Goal: Use online tool/utility: Utilize a website feature to perform a specific function

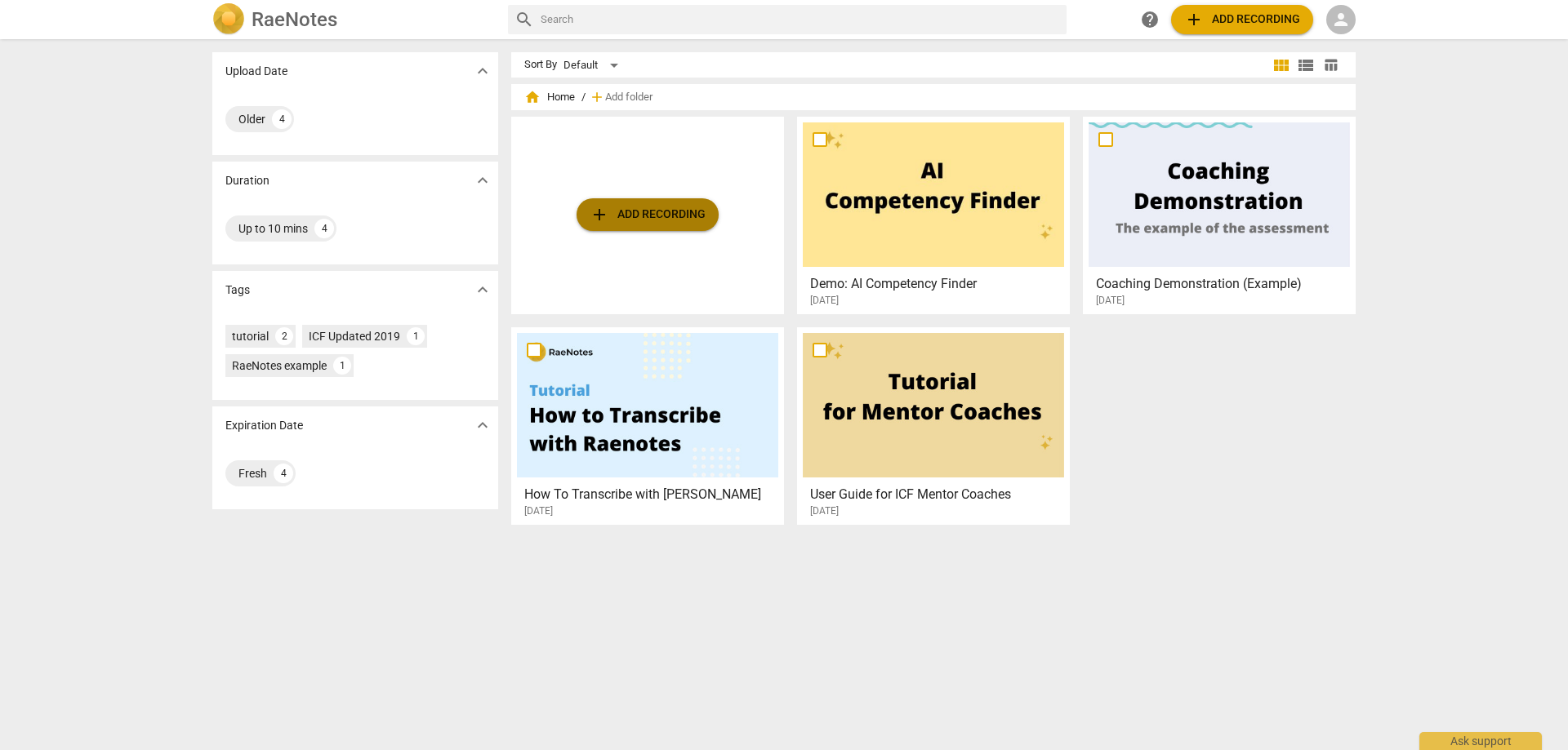
click at [663, 213] on span "add Add recording" at bounding box center [647, 214] width 116 height 19
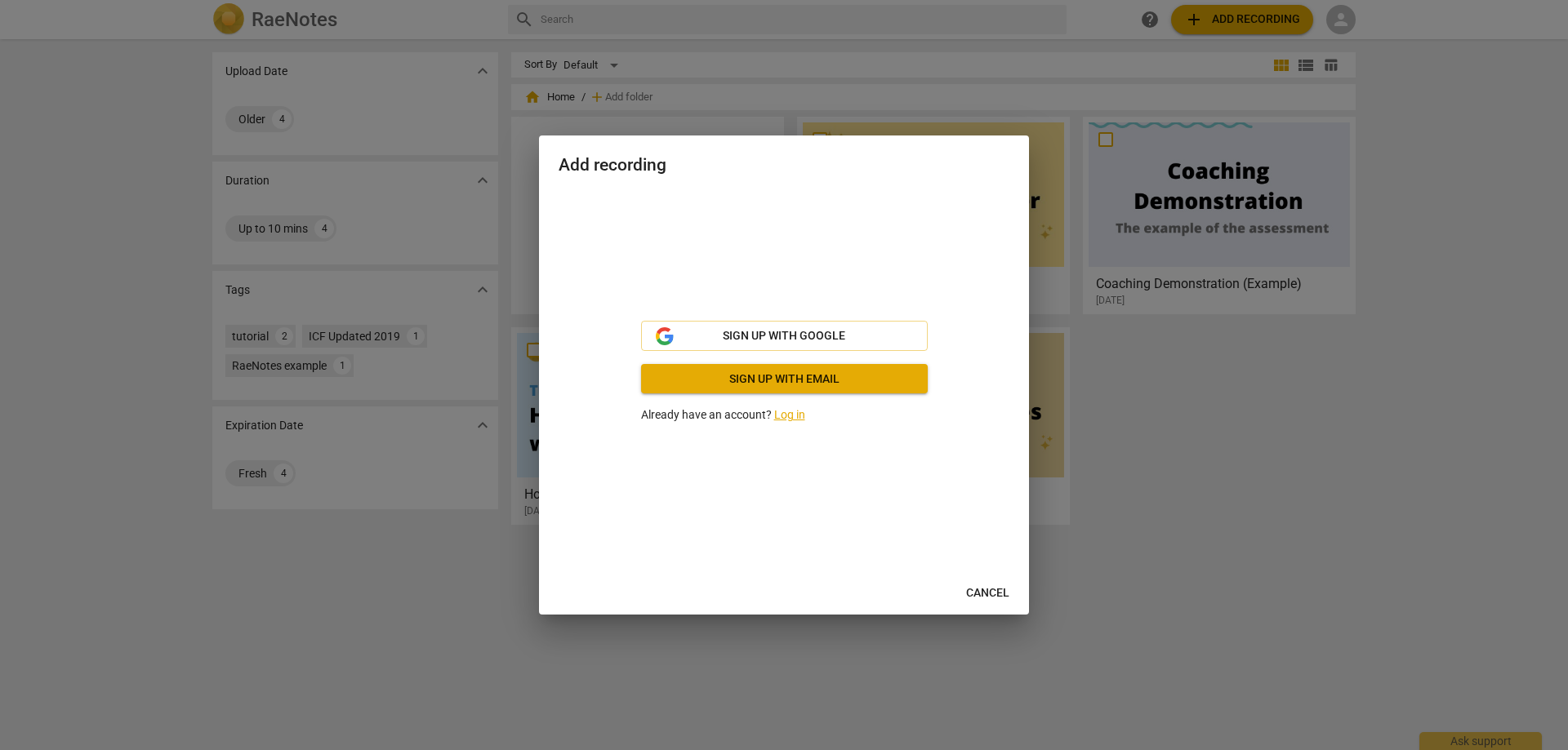
click at [792, 412] on link "Log in" at bounding box center [789, 414] width 31 height 13
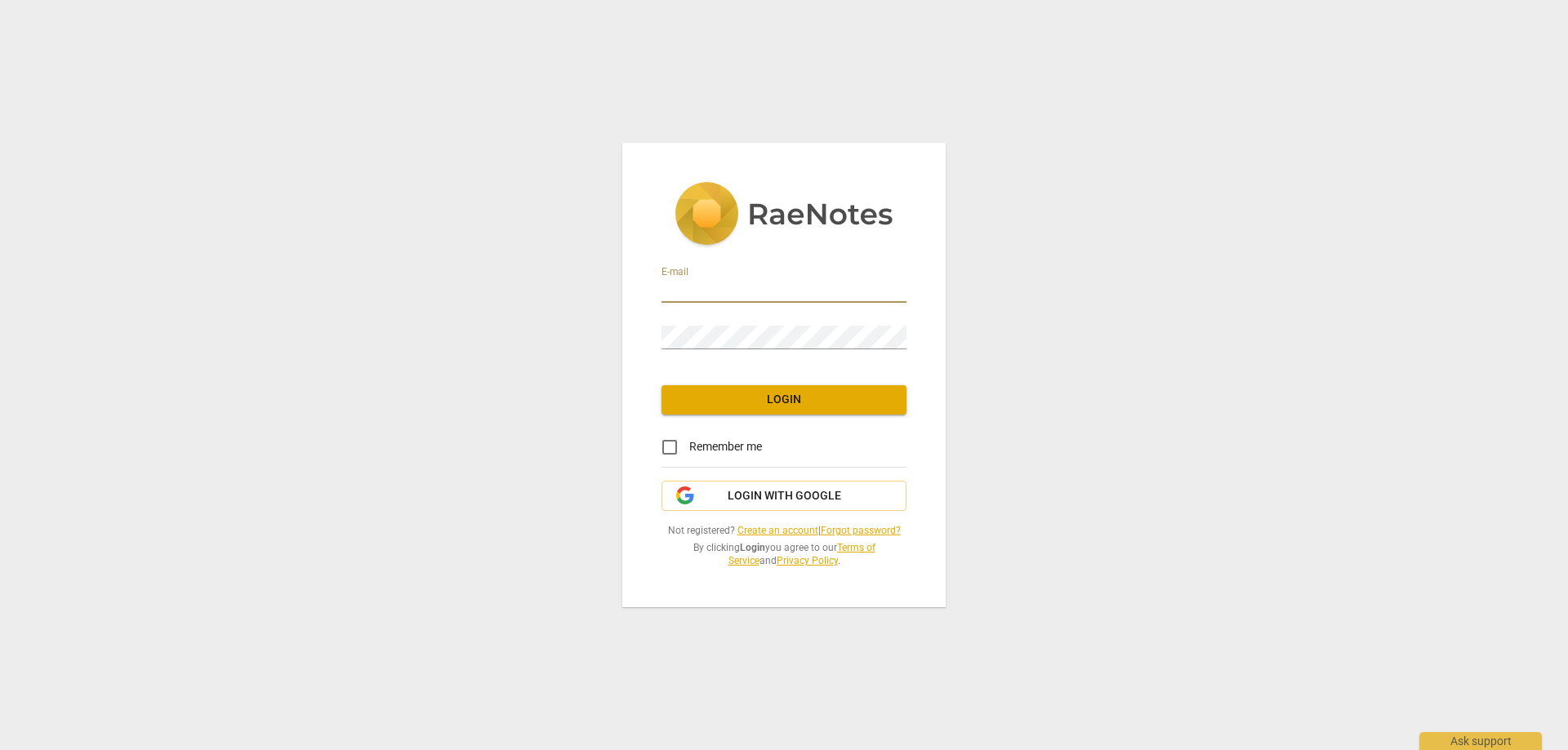
click at [677, 292] on input "email" at bounding box center [784, 290] width 245 height 24
type input "[EMAIL_ADDRESS][DOMAIN_NAME]"
click at [790, 401] on span "Login" at bounding box center [783, 399] width 219 height 16
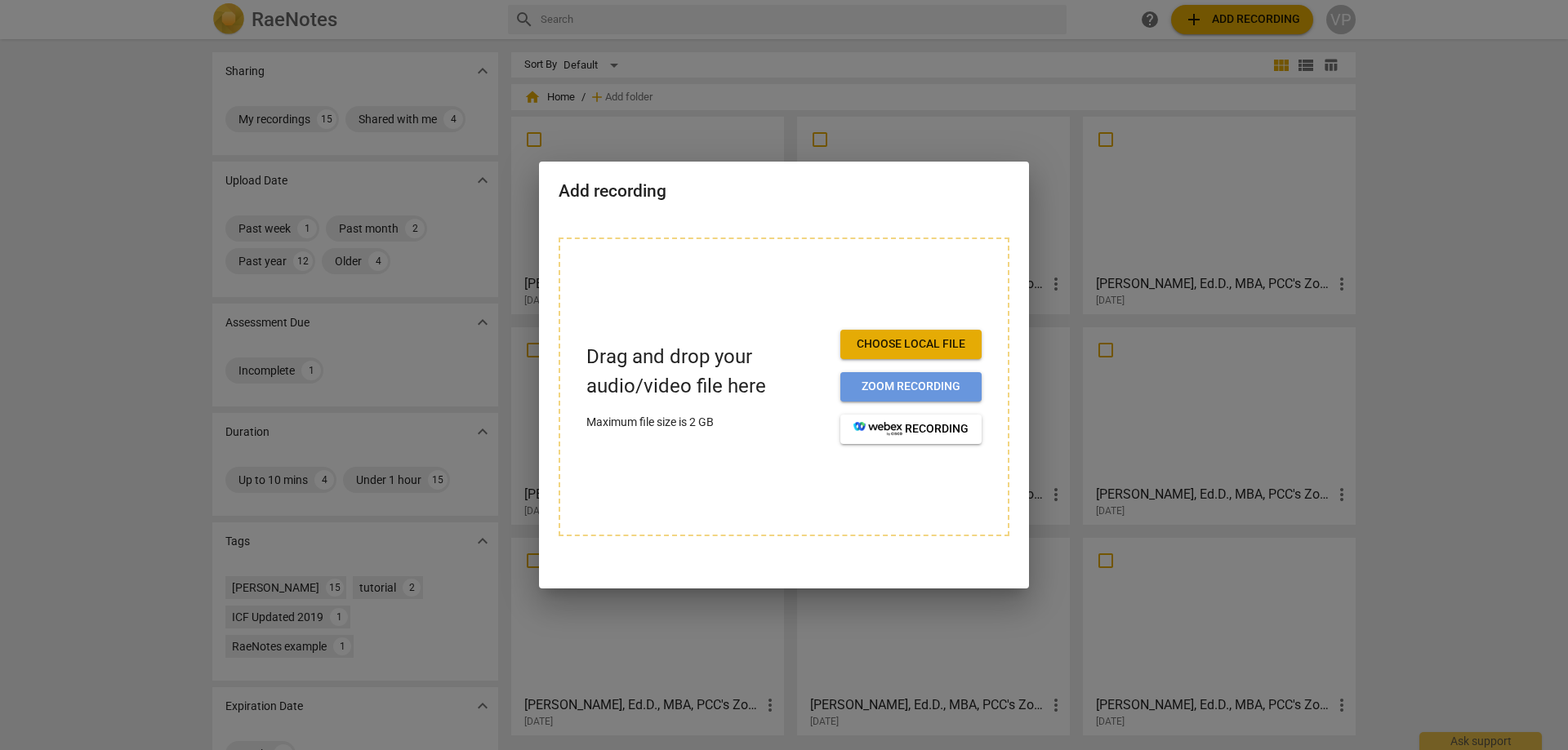
click at [897, 383] on span "Zoom recording" at bounding box center [911, 387] width 115 height 16
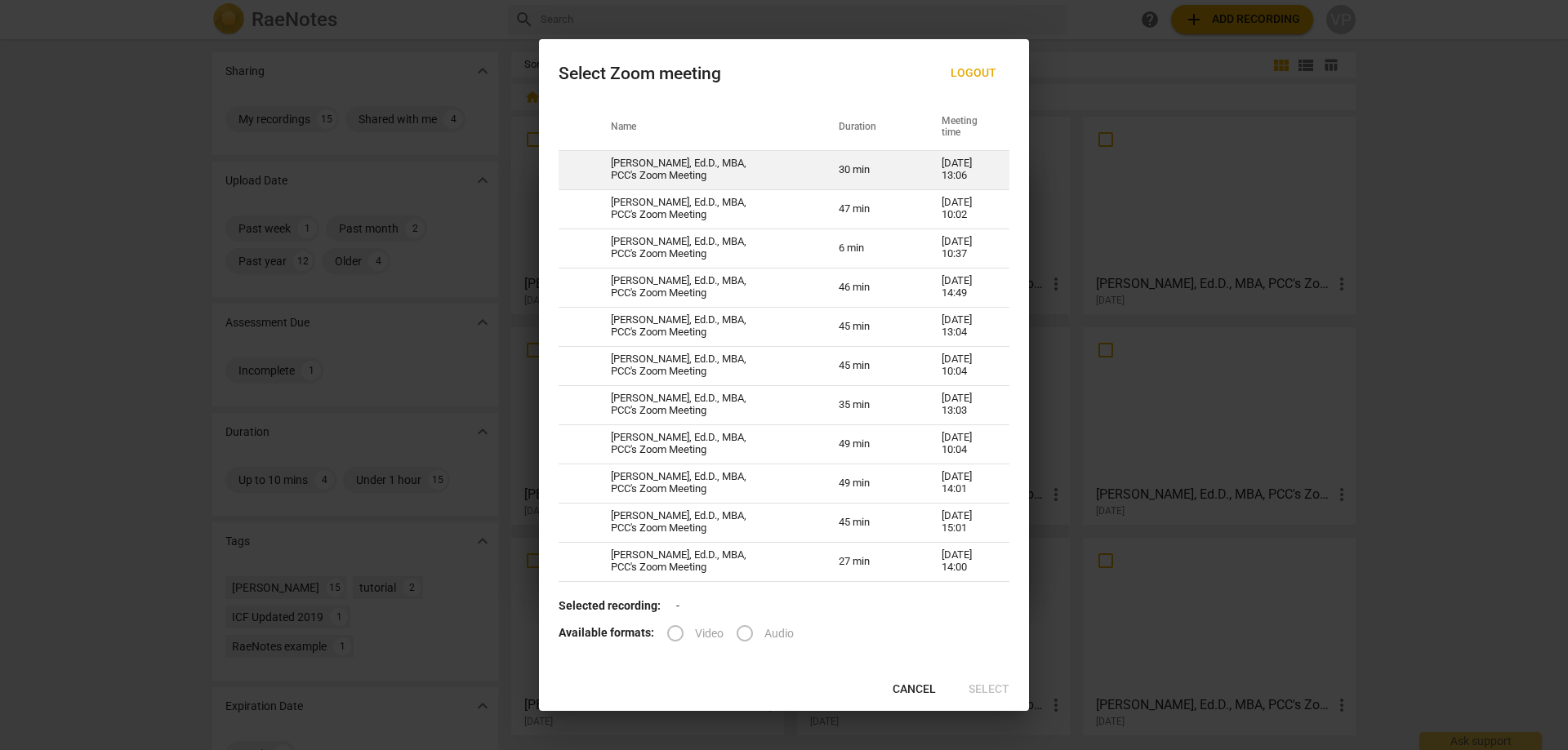
click at [672, 166] on td "[PERSON_NAME], Ed.D., MBA, PCC's Zoom Meeting" at bounding box center [704, 170] width 228 height 39
radio input "true"
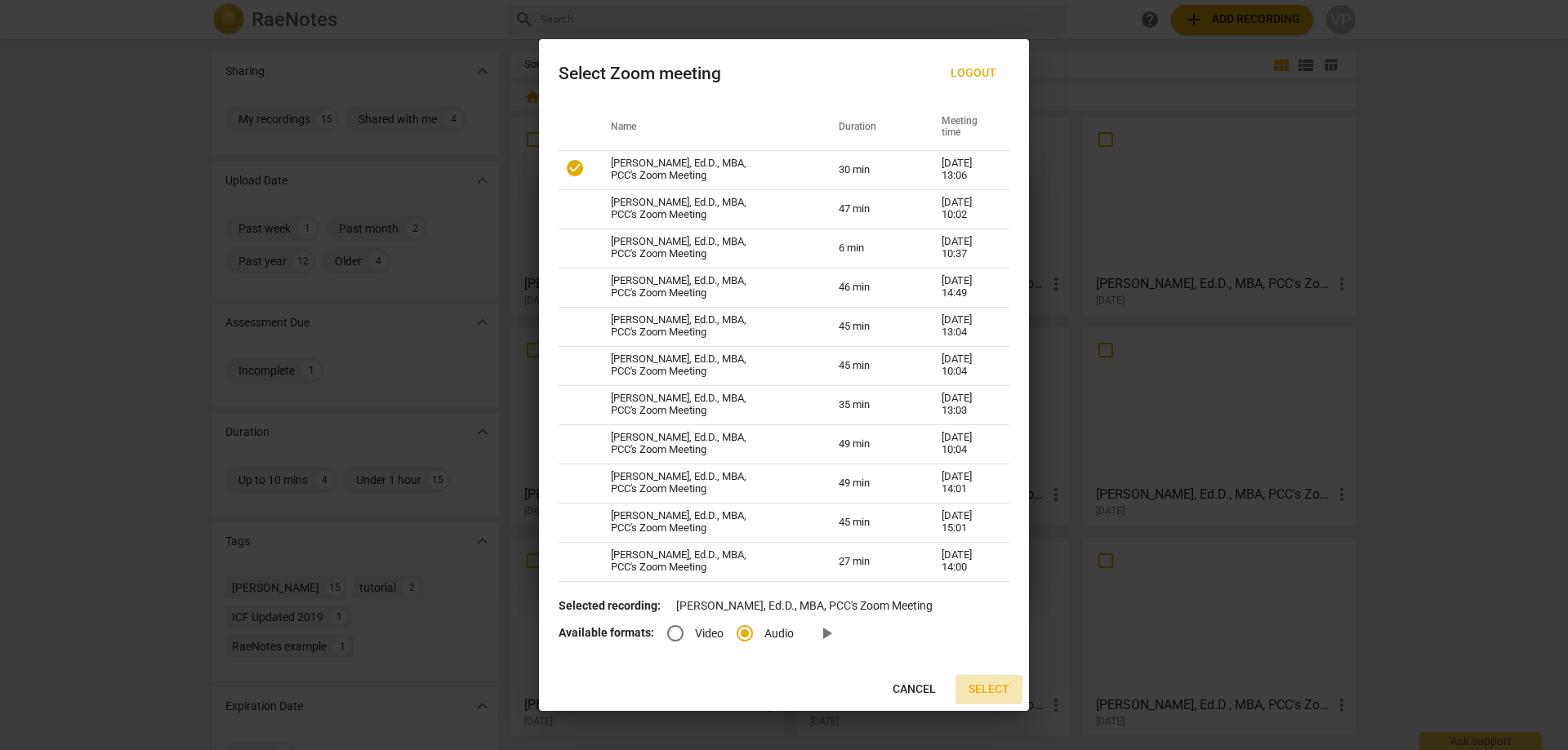
click at [990, 687] on span "Select" at bounding box center [989, 690] width 41 height 16
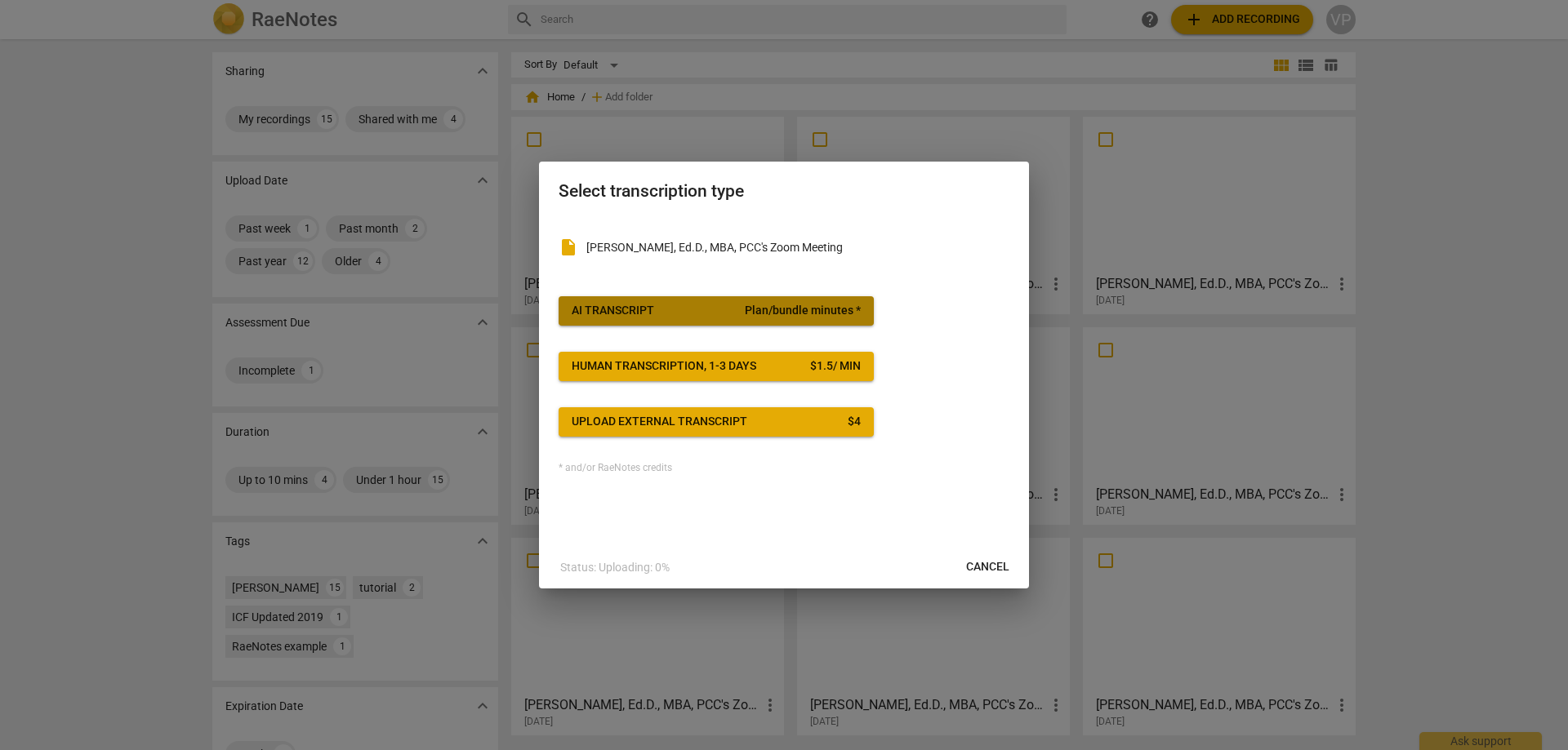
click at [620, 304] on div "AI Transcript" at bounding box center [612, 311] width 82 height 16
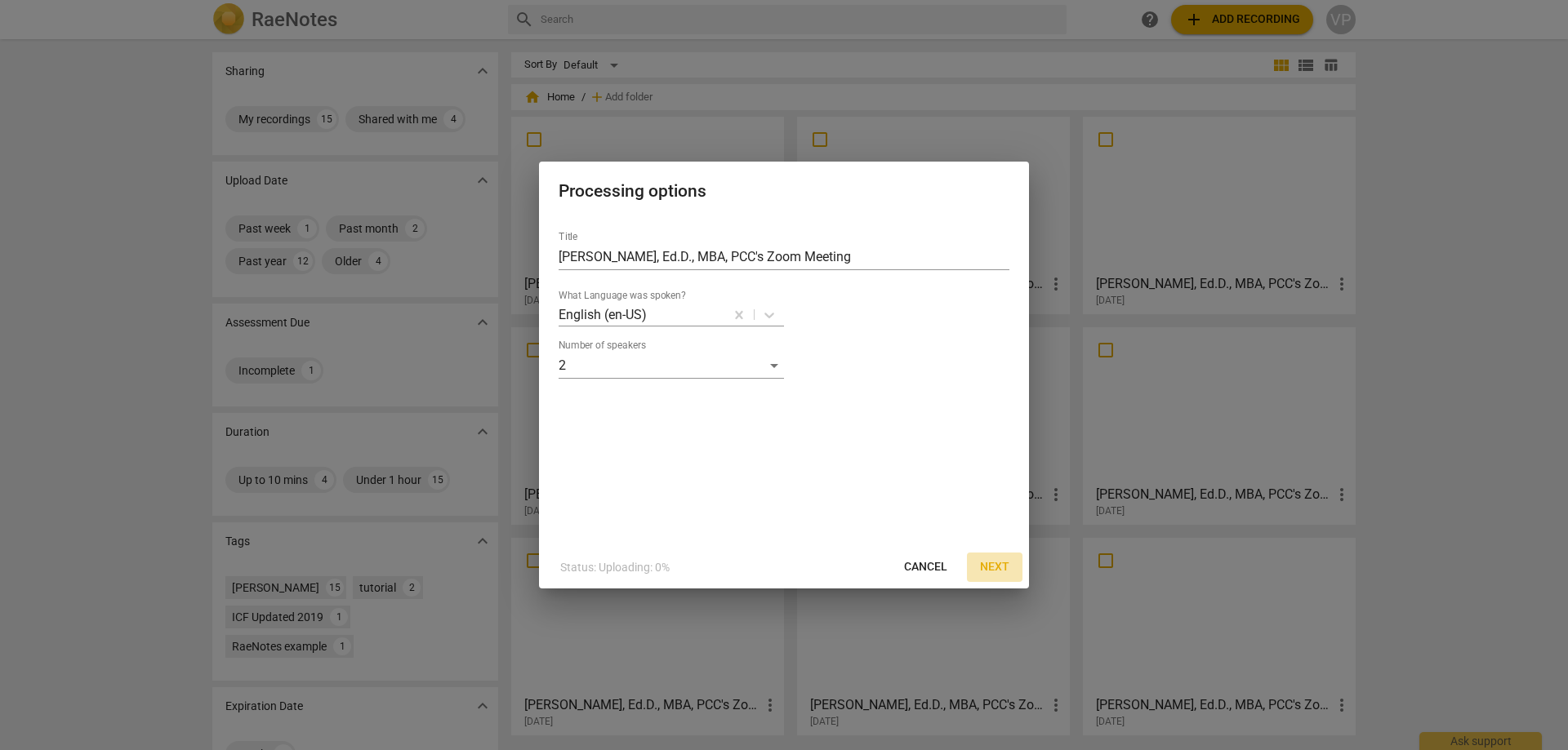
click at [1005, 562] on span "Next" at bounding box center [994, 567] width 29 height 16
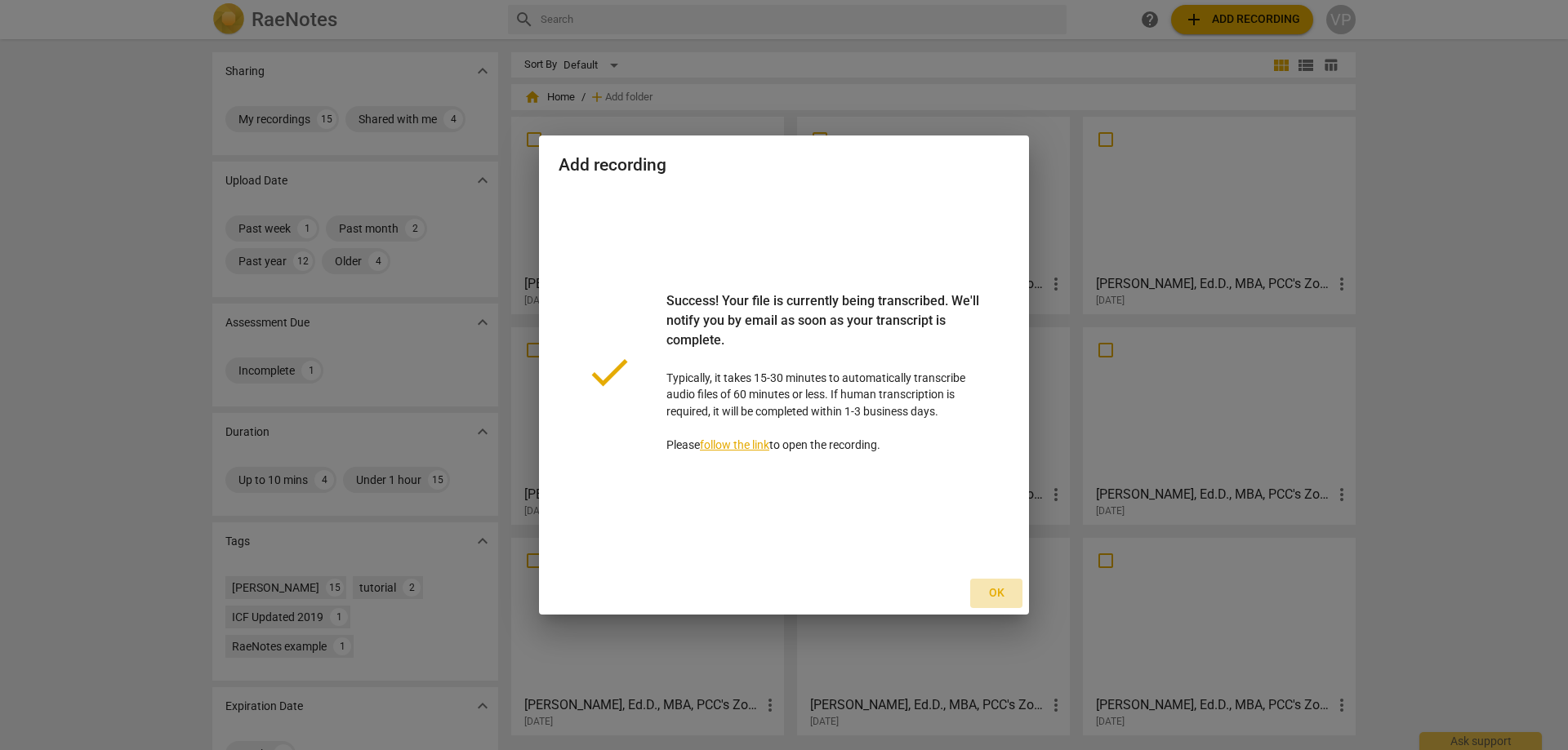
click at [992, 591] on span "Ok" at bounding box center [996, 593] width 26 height 16
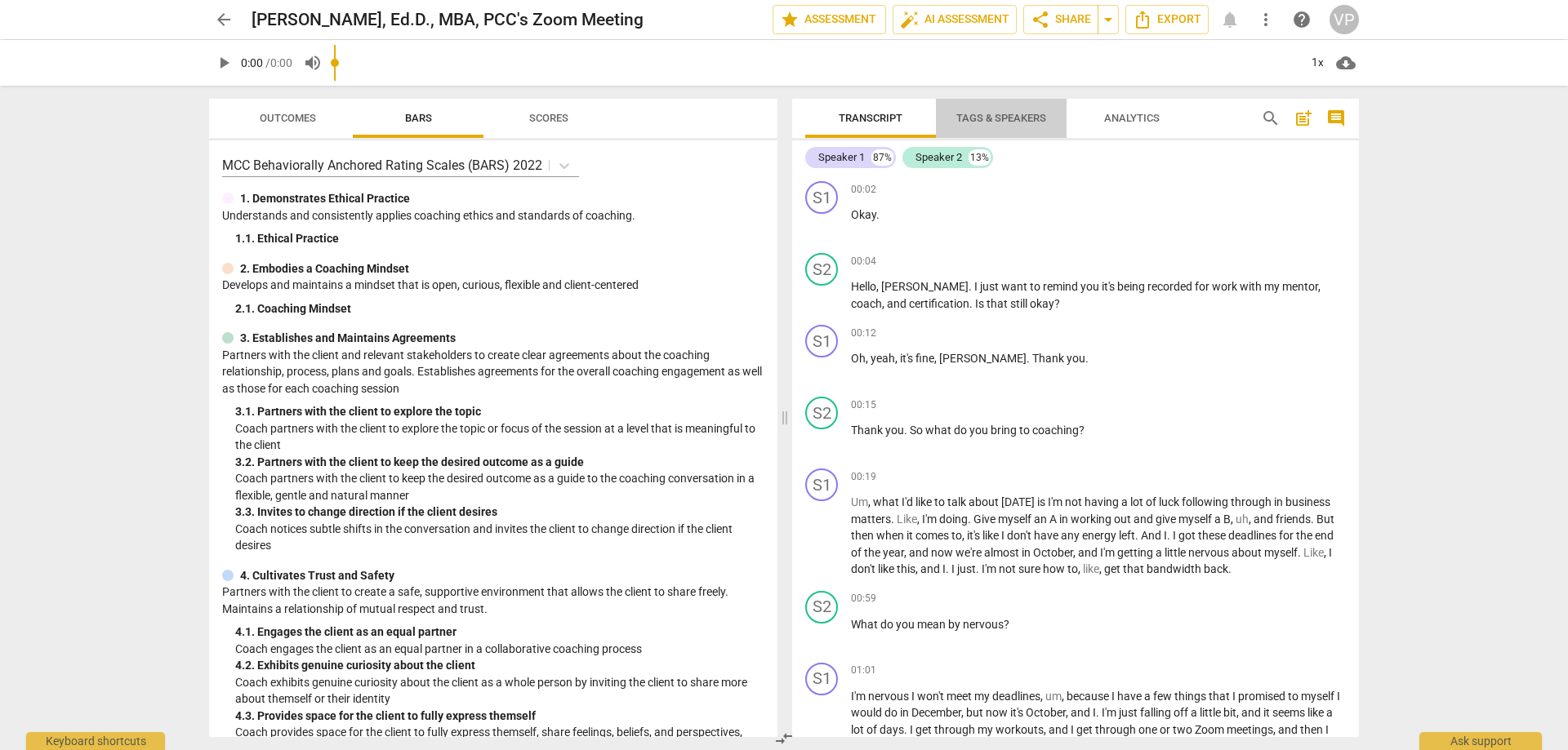
click at [997, 112] on span "Tags & Speakers" at bounding box center [1000, 118] width 89 height 12
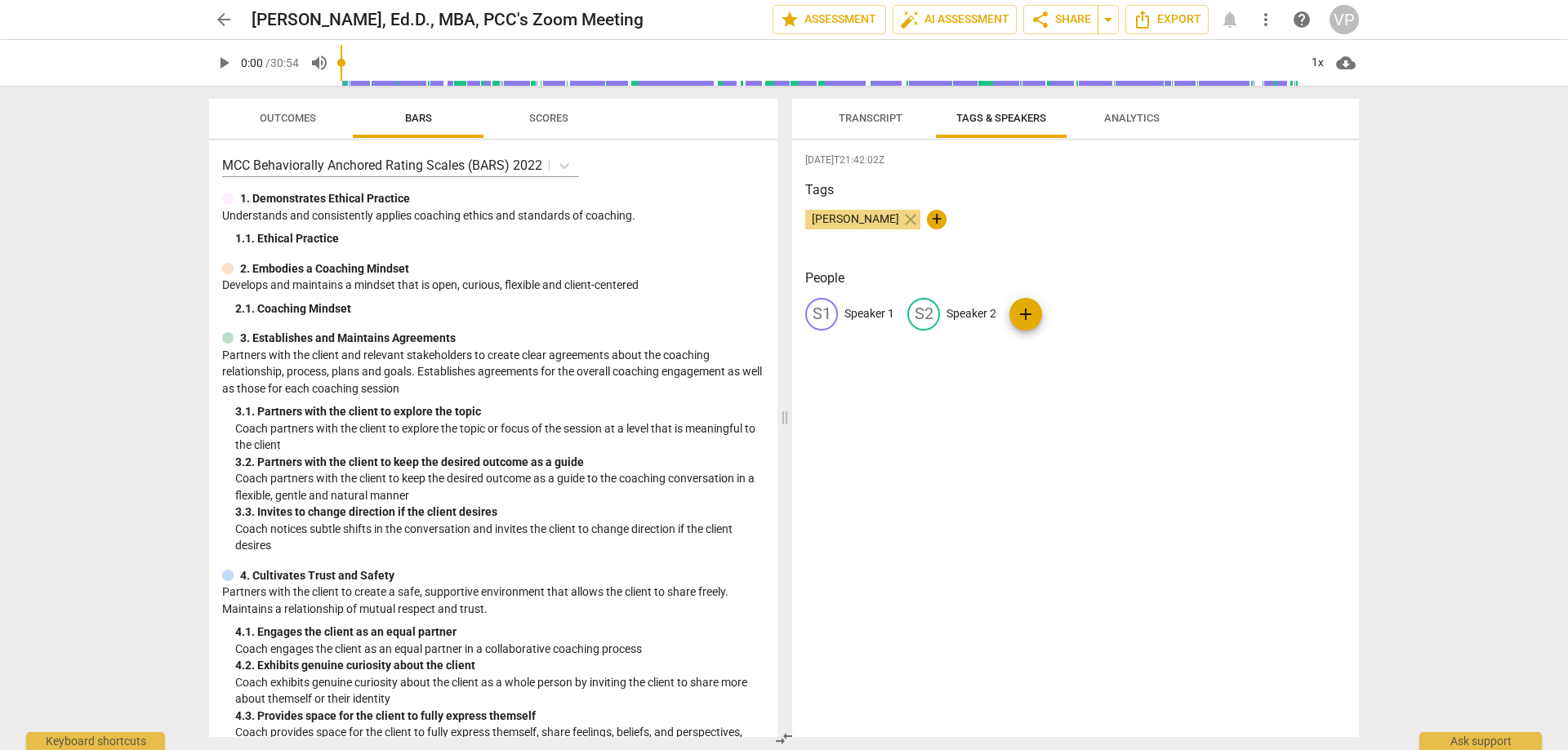
click at [861, 311] on p "Speaker 1" at bounding box center [869, 313] width 50 height 17
click at [851, 310] on input "VAlerie" at bounding box center [909, 313] width 130 height 26
type input "Valerie"
click at [1073, 311] on p "Speaker 2" at bounding box center [1077, 313] width 50 height 17
type input "Kelly"
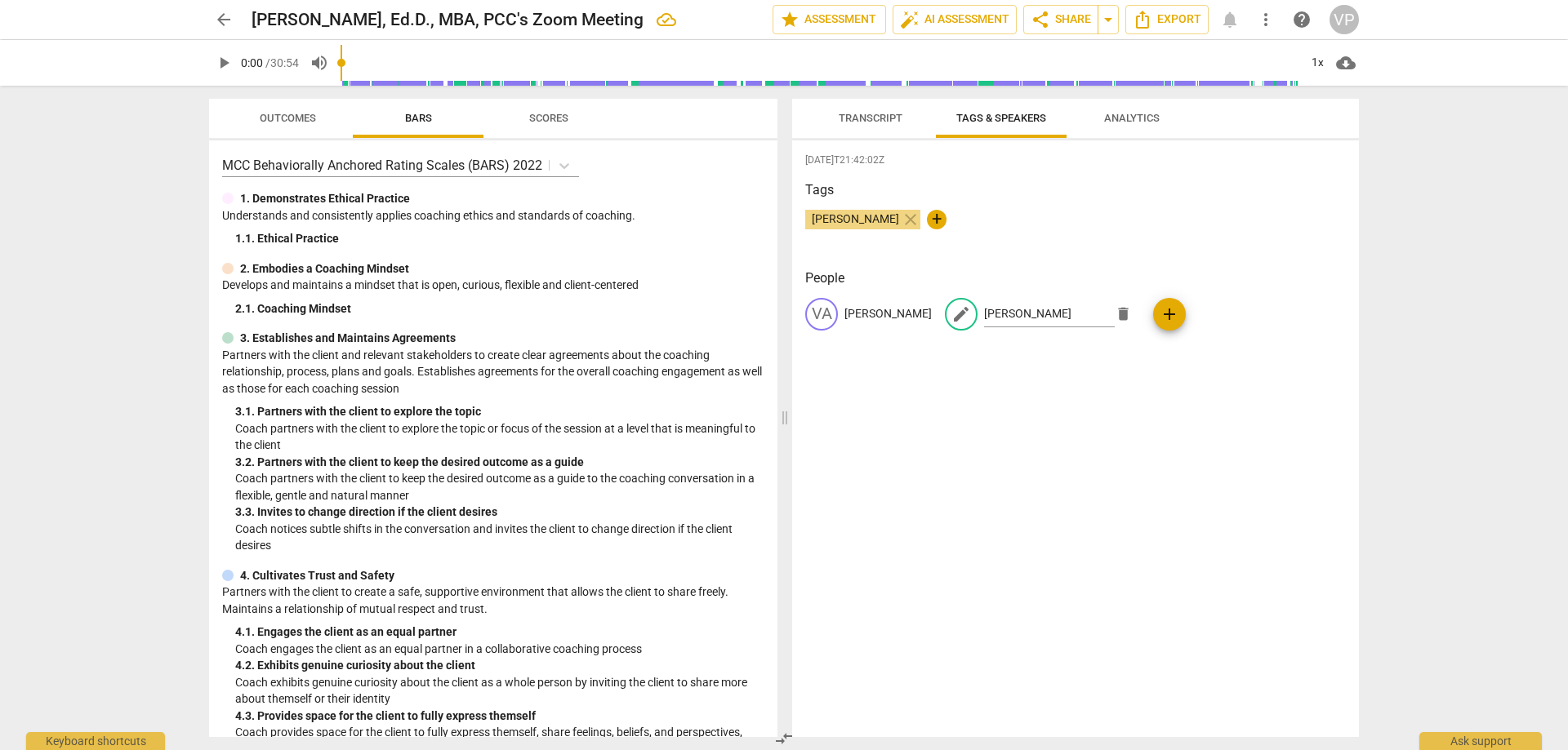
click at [1123, 442] on div "2025-09-18T21:42:02Z Tags Valerie Pelan close + People VA Valerie edit Kelly de…" at bounding box center [1075, 439] width 567 height 597
click at [881, 115] on span "Transcript" at bounding box center [871, 118] width 64 height 12
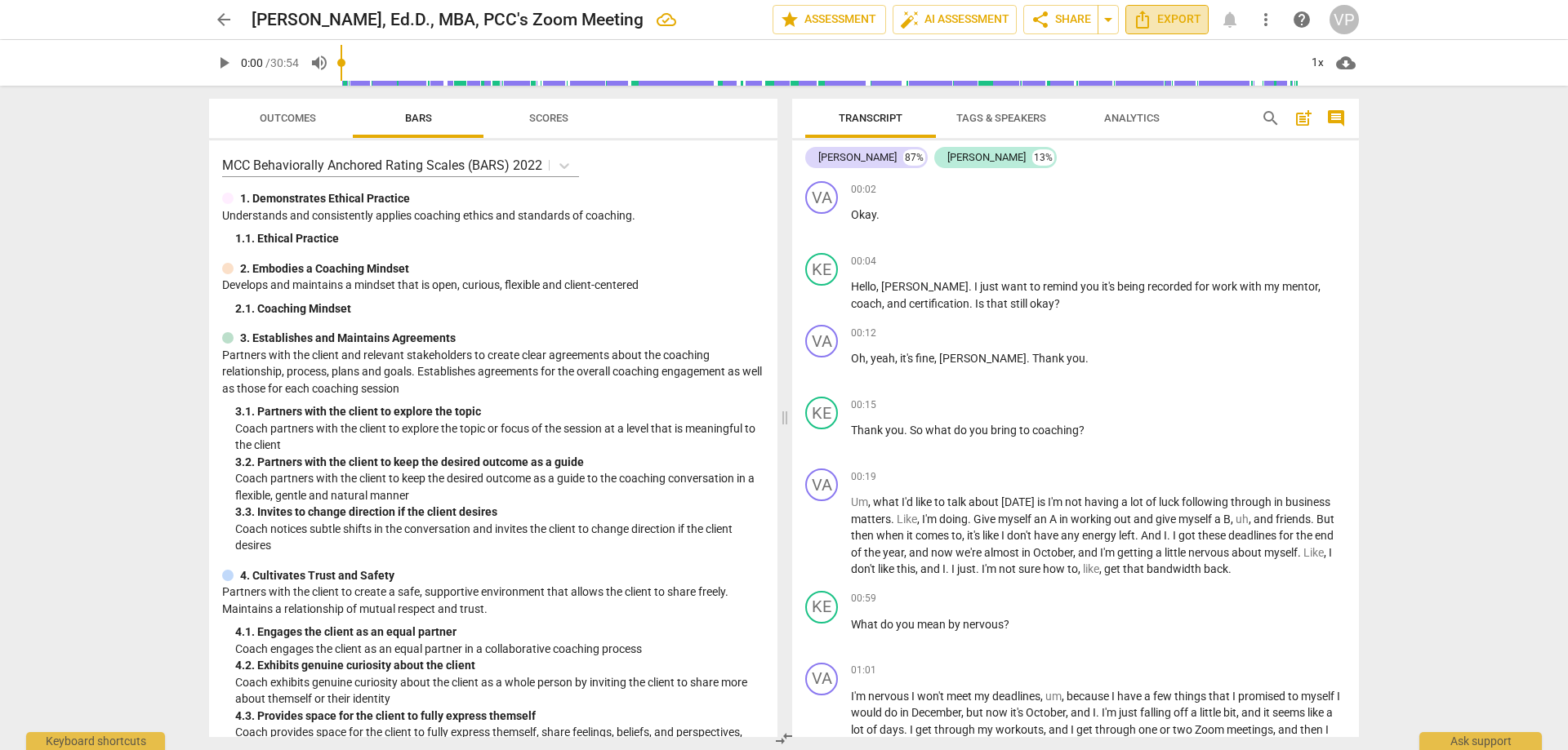
click at [1184, 17] on span "Export" at bounding box center [1166, 19] width 68 height 19
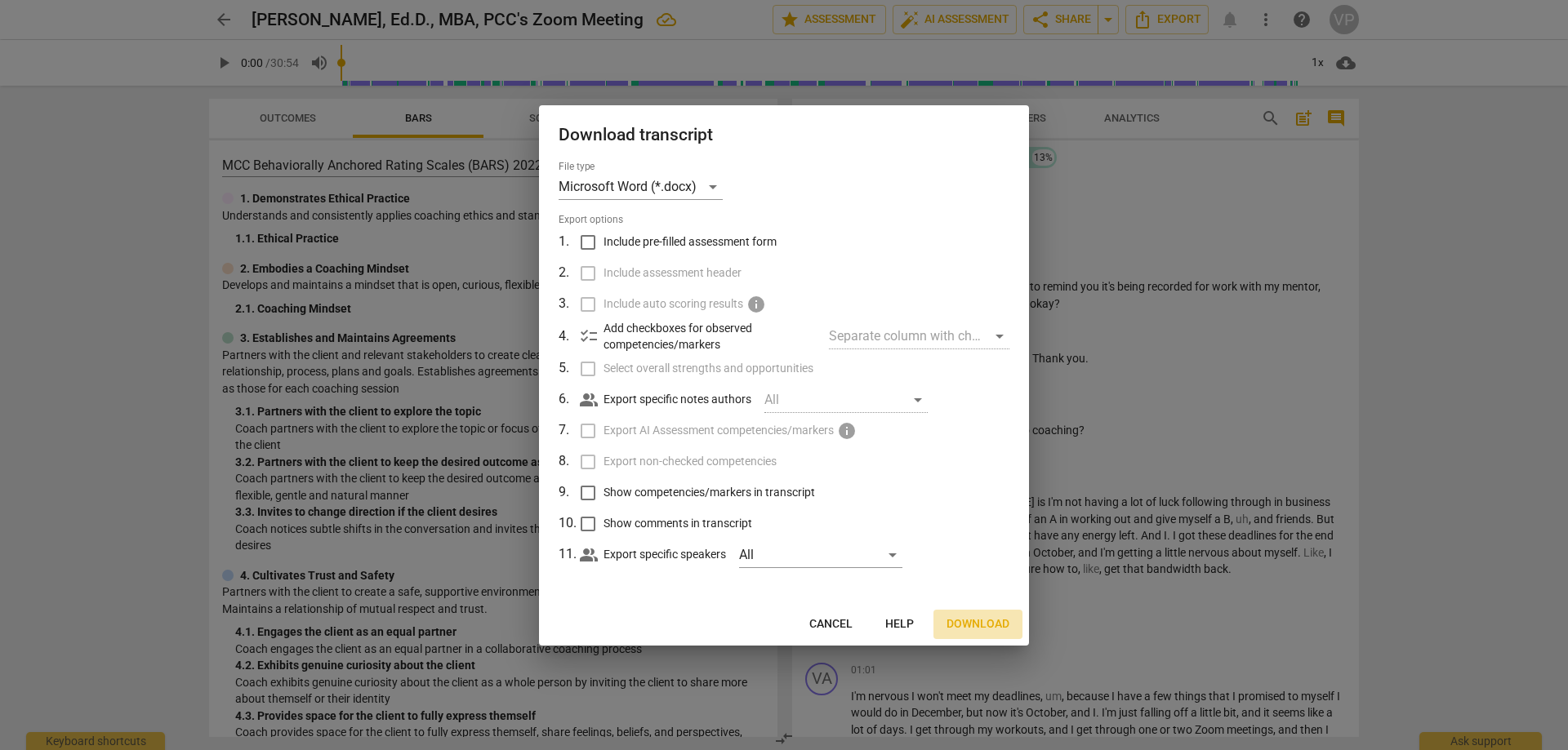
click at [972, 620] on span "Download" at bounding box center [977, 624] width 63 height 16
